Goal: Transaction & Acquisition: Download file/media

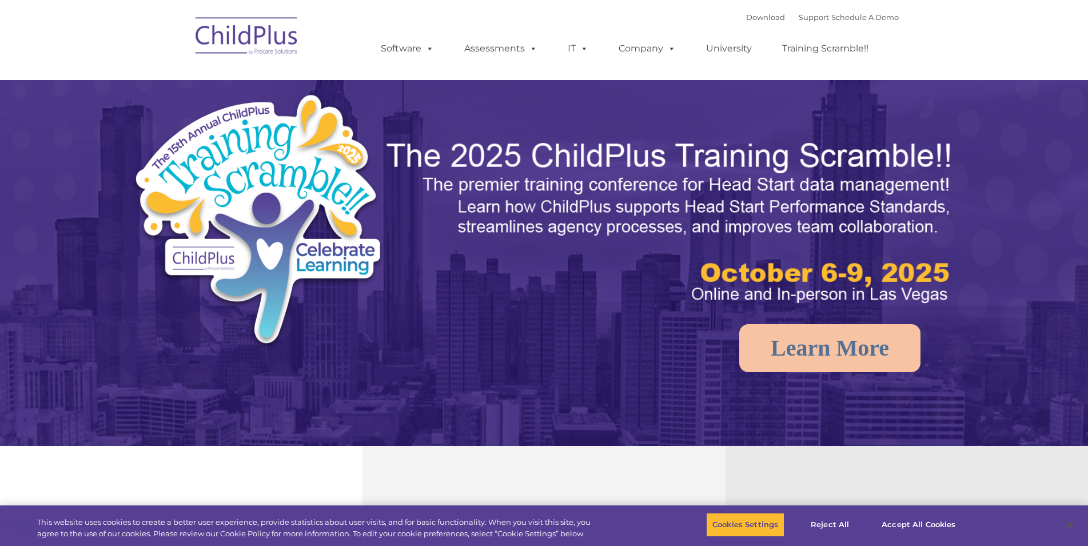
select select "MEDIUM"
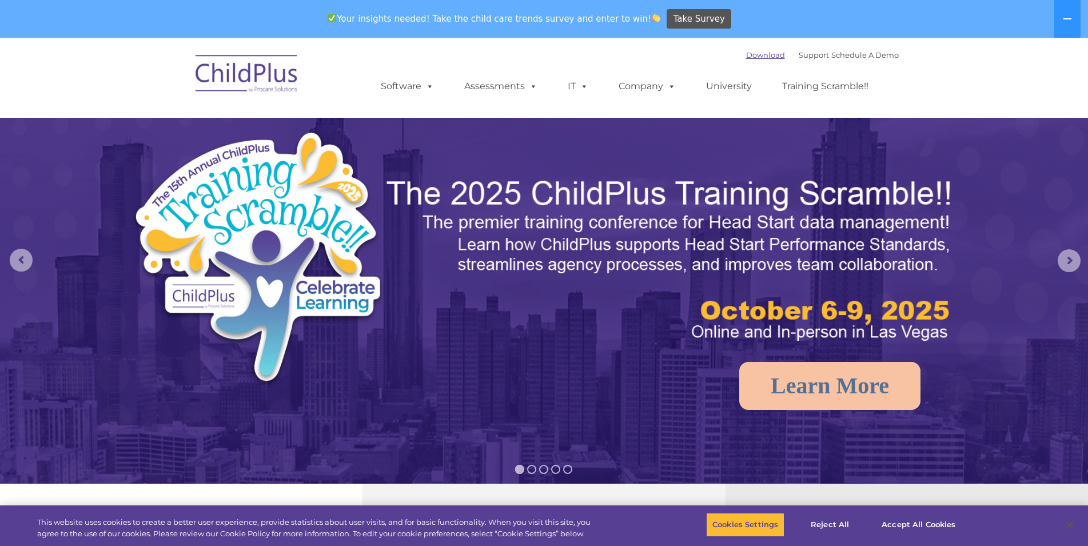
click at [751, 57] on link "Download" at bounding box center [765, 54] width 39 height 9
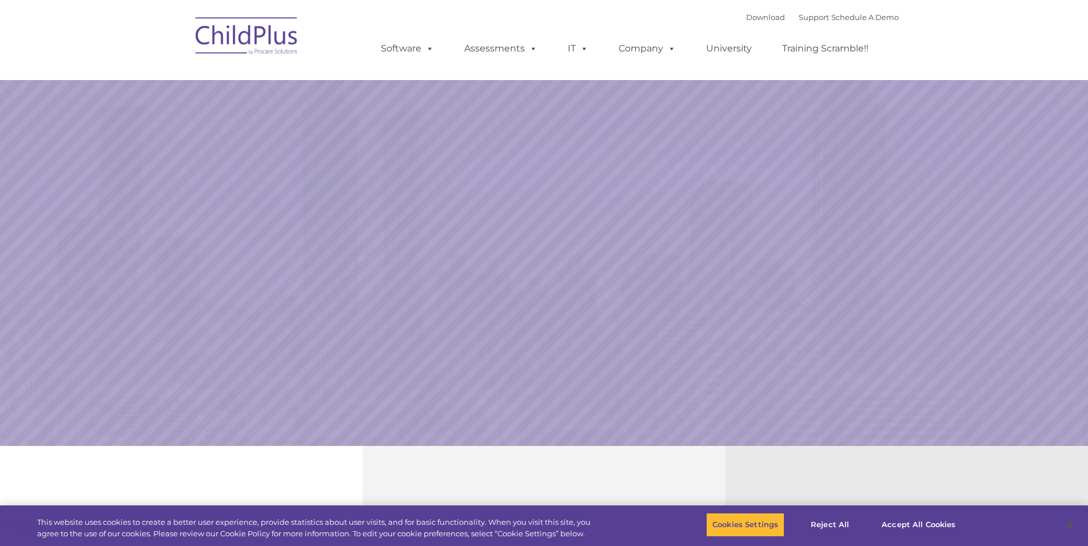
select select "MEDIUM"
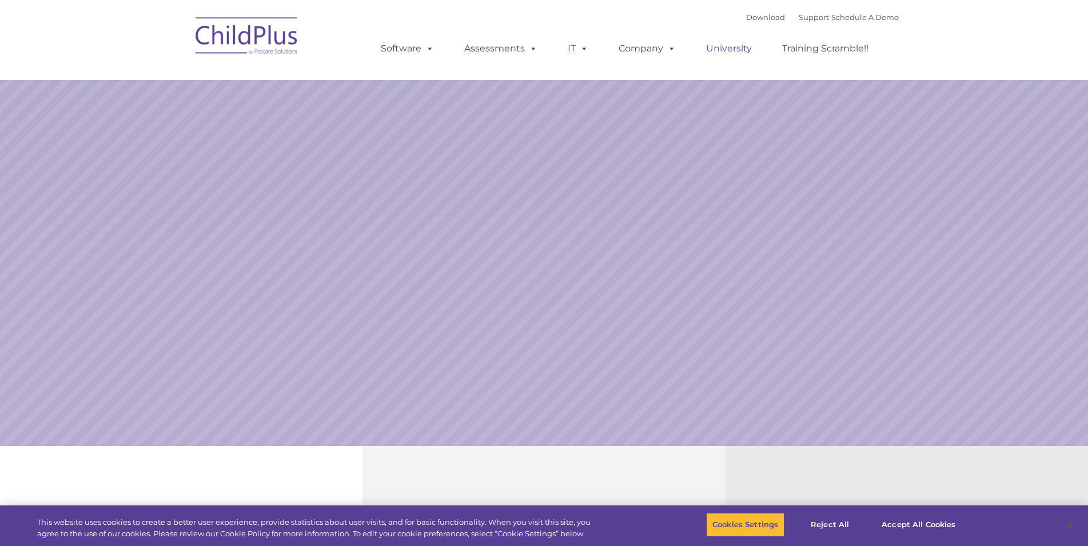
select select "MEDIUM"
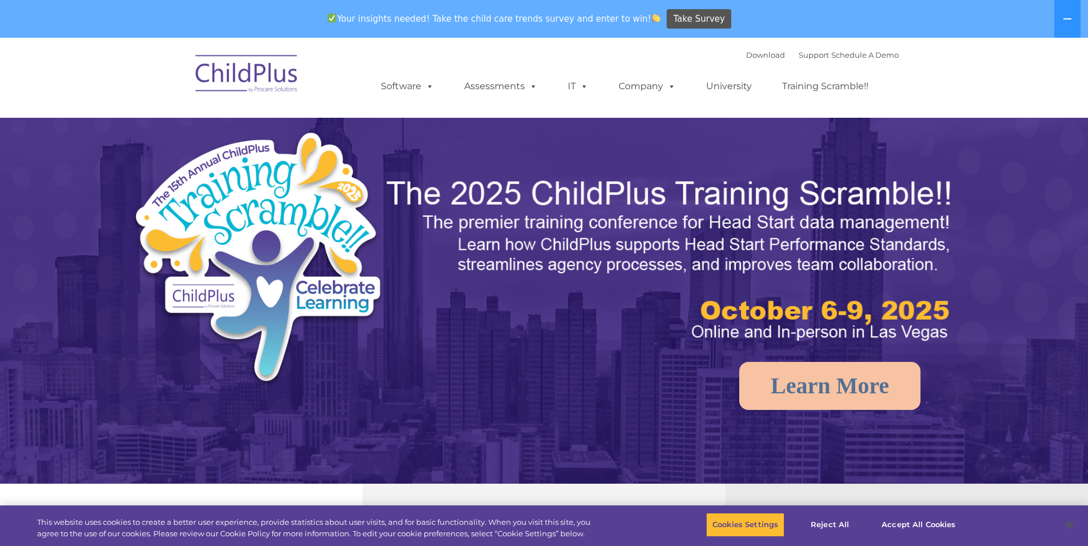
click at [756, 21] on div "Your insights needed! Take the child care trends survey and enter to win! Take …" at bounding box center [528, 19] width 1056 height 37
click at [757, 51] on link "Download" at bounding box center [765, 54] width 39 height 9
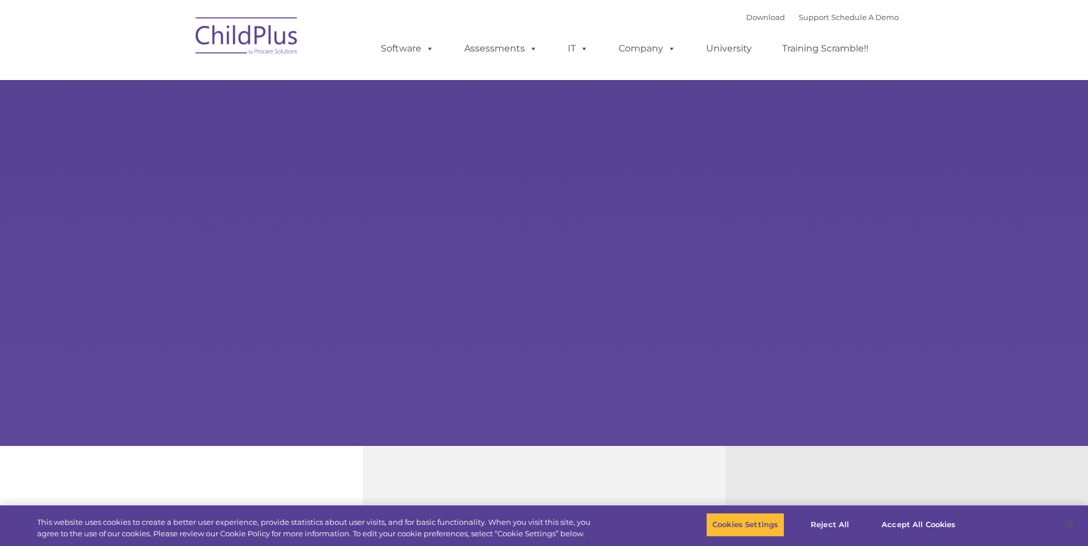
select select "MEDIUM"
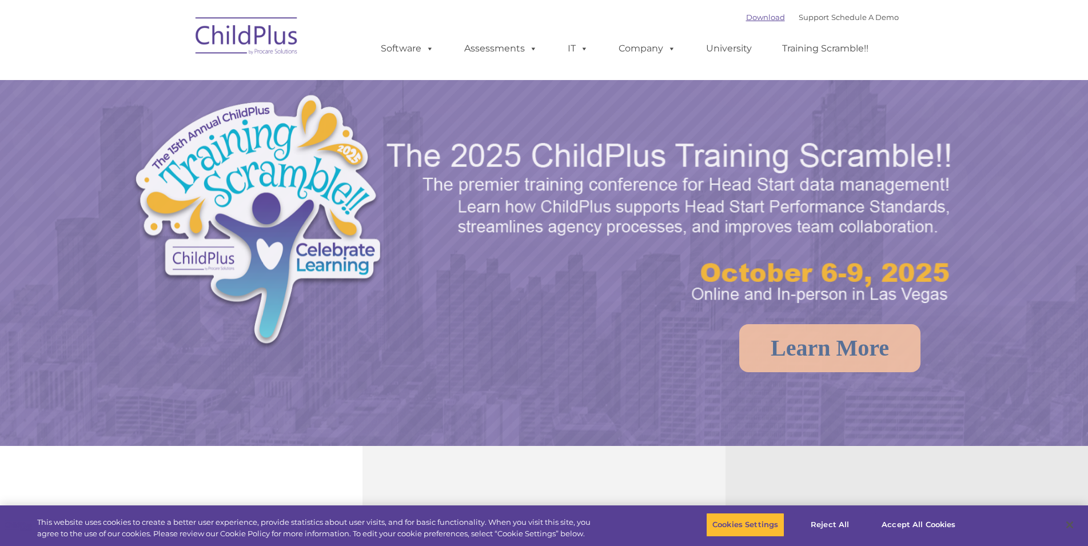
click at [751, 16] on link "Download" at bounding box center [765, 17] width 39 height 9
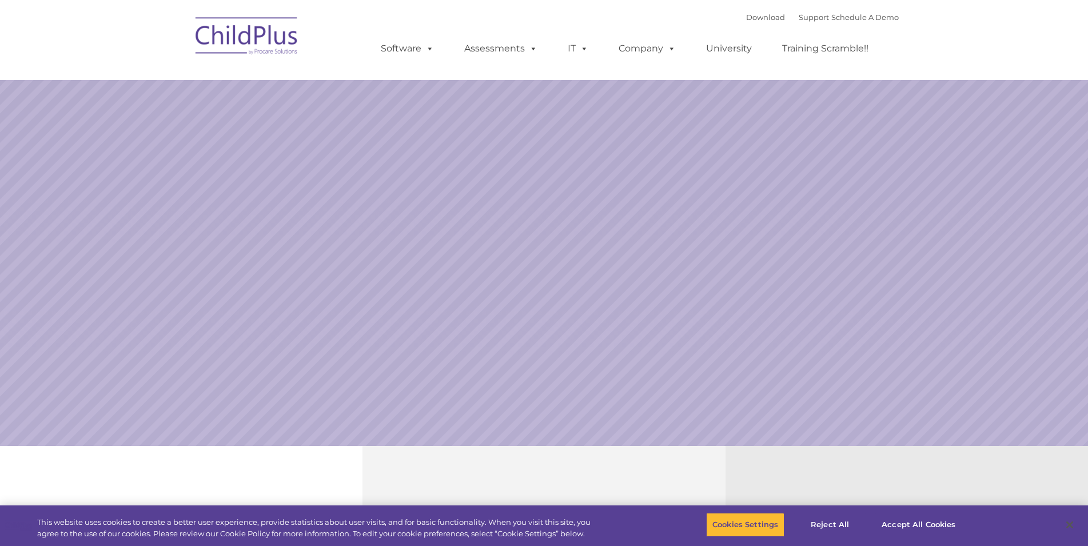
type input ""
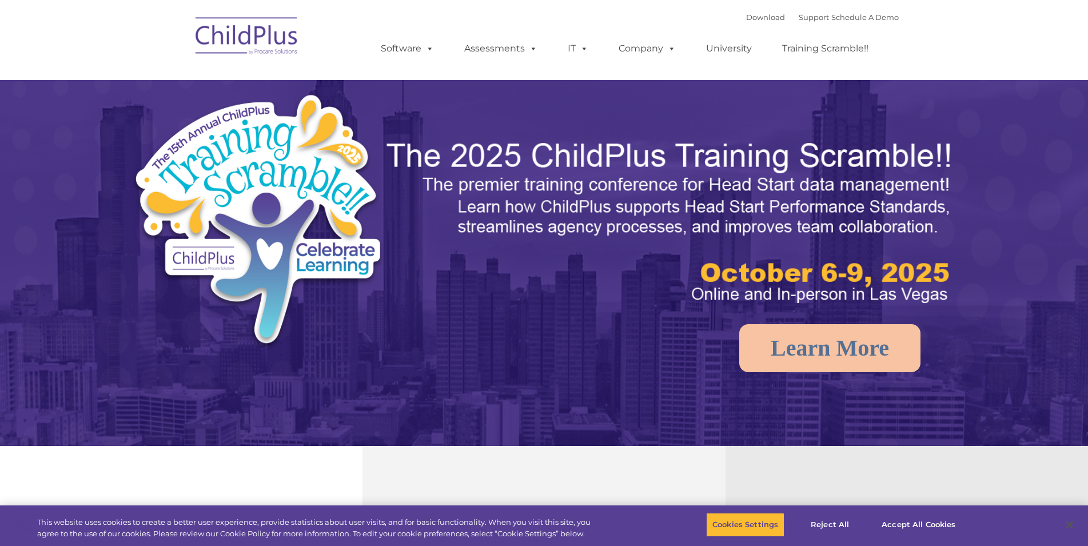
click at [754, 23] on div "Download Support | Schedule A Demo " at bounding box center [822, 17] width 153 height 17
click at [751, 18] on link "Download" at bounding box center [765, 17] width 39 height 9
select select "MEDIUM"
click at [751, 17] on link "Download" at bounding box center [765, 17] width 39 height 9
